Goal: Information Seeking & Learning: Check status

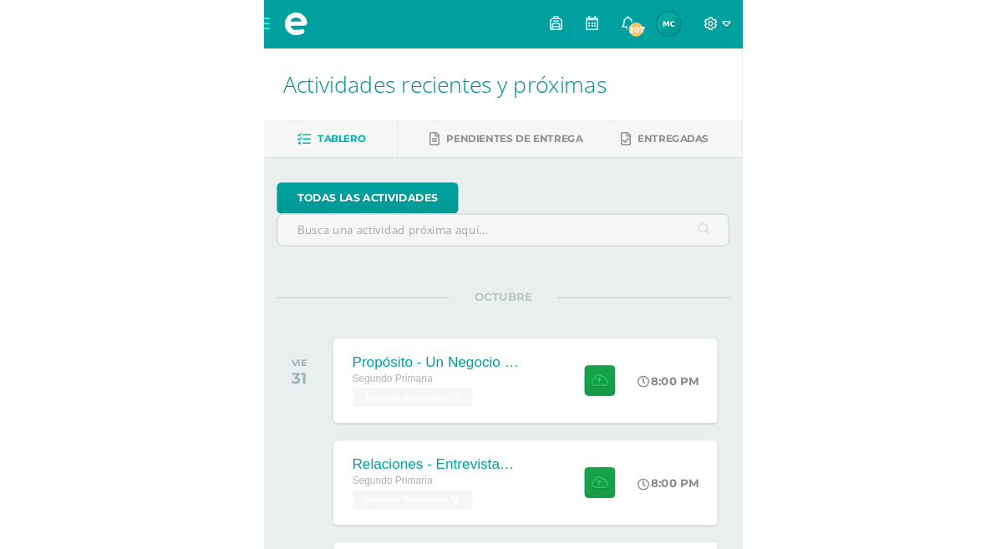
scroll to position [9, 0]
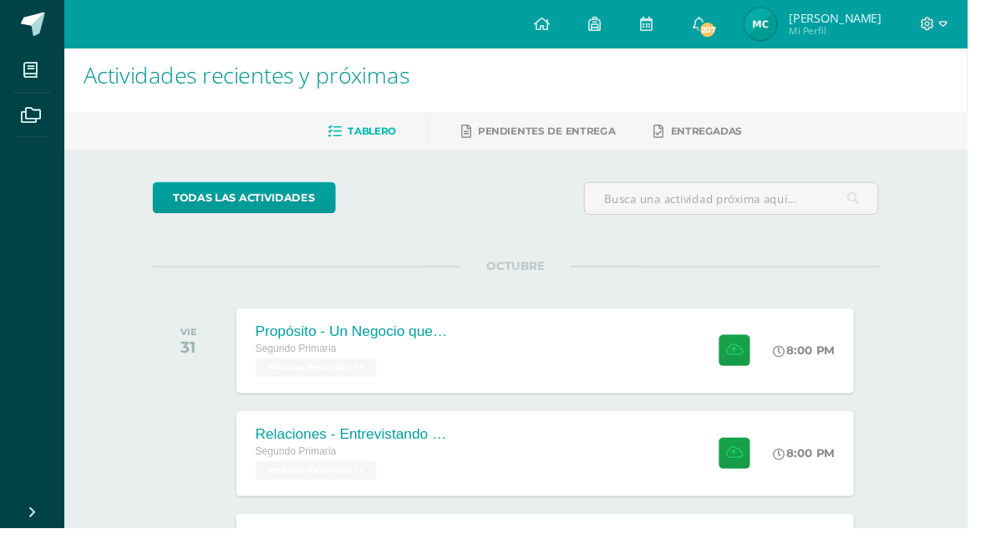
click at [500, 33] on img at bounding box center [790, 24] width 33 height 33
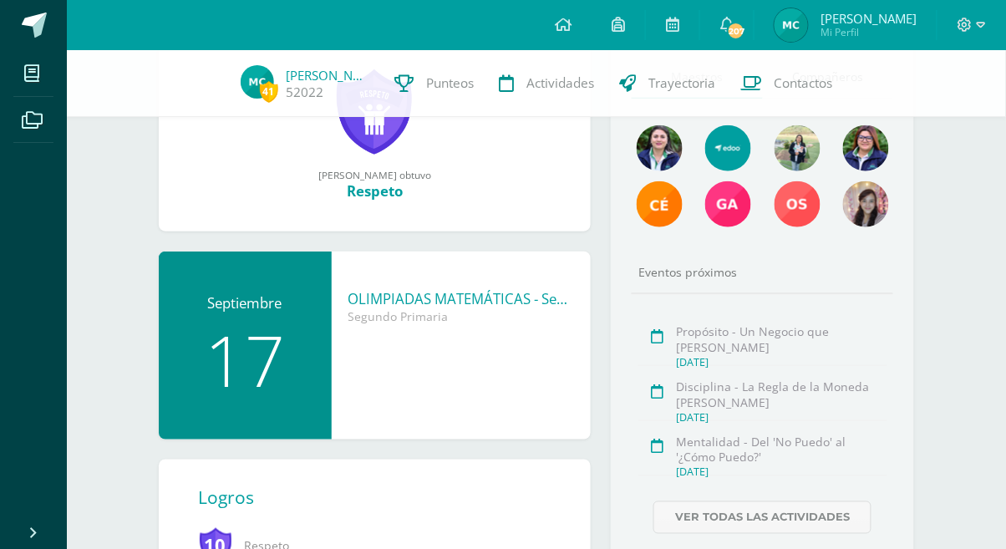
scroll to position [269, 0]
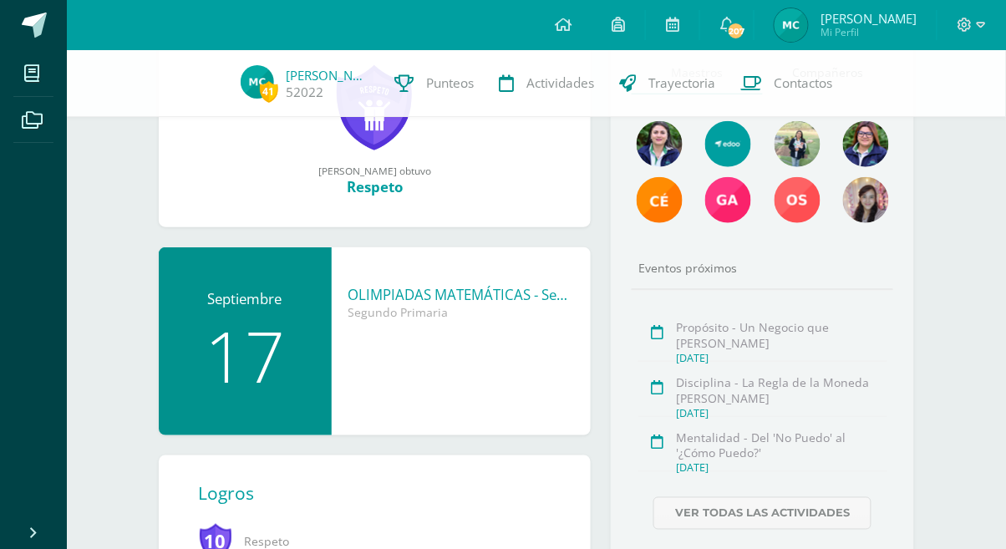
click at [437, 81] on span "Punteos" at bounding box center [451, 83] width 48 height 18
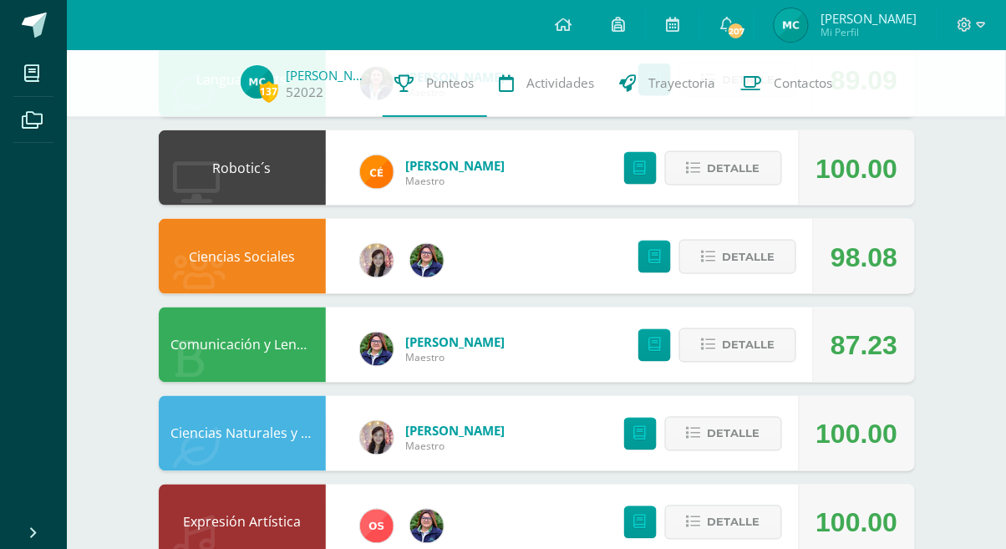
scroll to position [408, 0]
